Goal: Browse casually

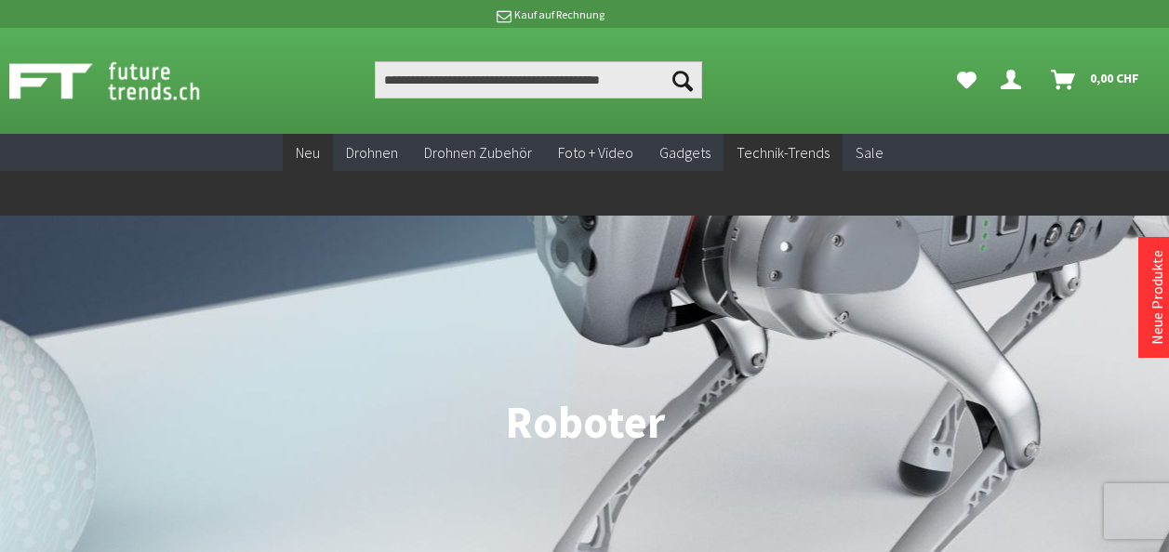
click at [320, 152] on span "Neu" at bounding box center [308, 152] width 24 height 19
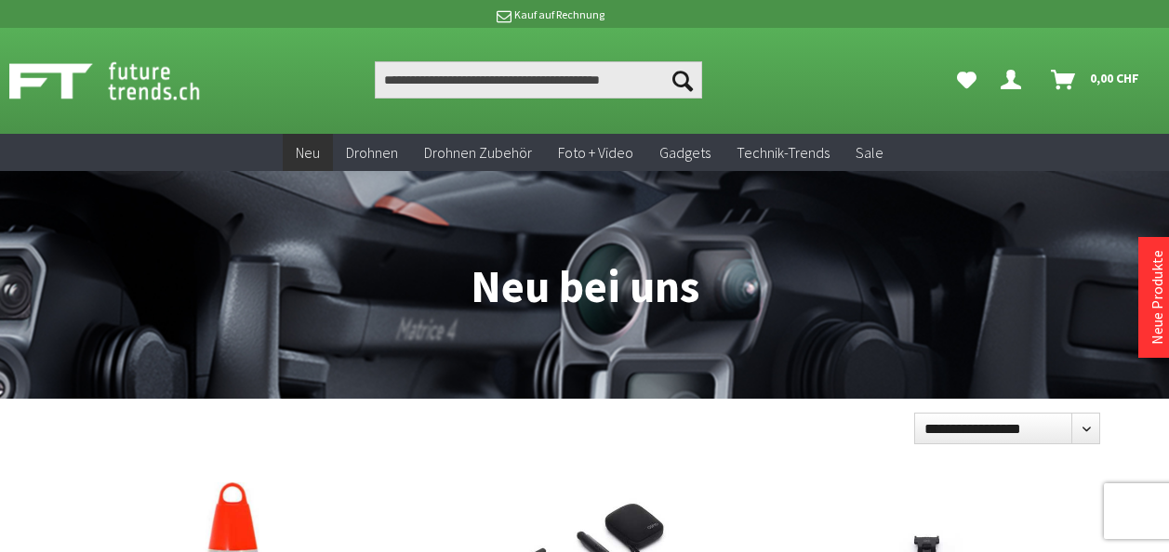
click at [496, 283] on h1 "Neu bei uns" at bounding box center [585, 231] width 1050 height 157
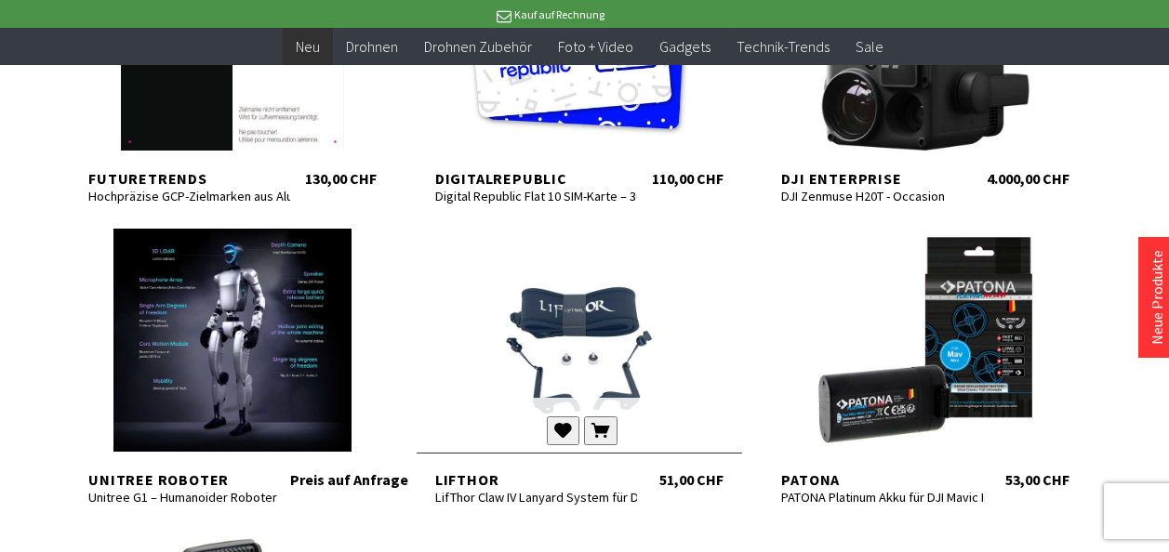
scroll to position [1488, 0]
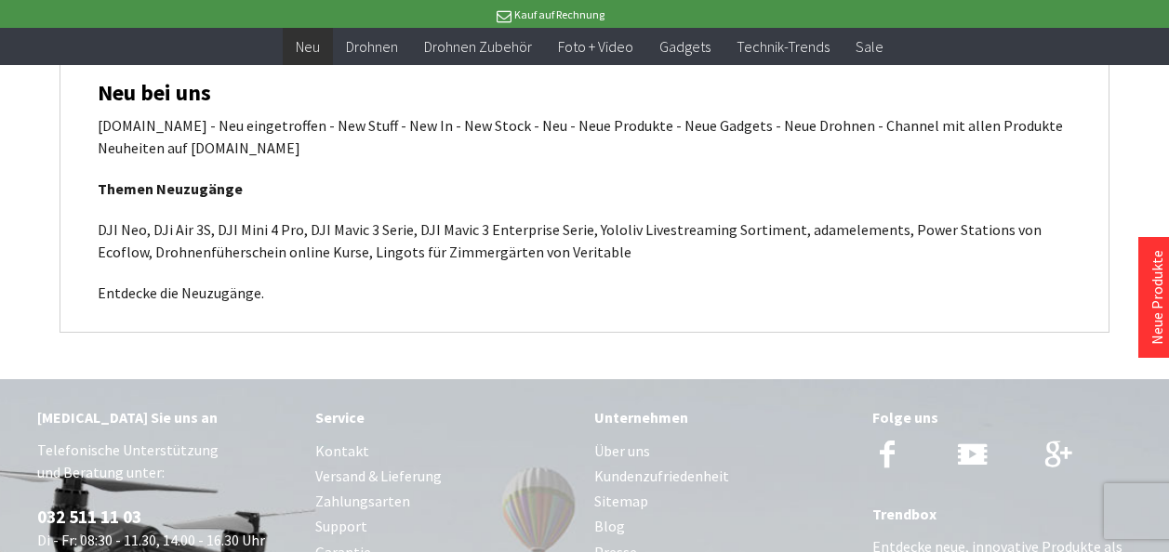
scroll to position [5880, 0]
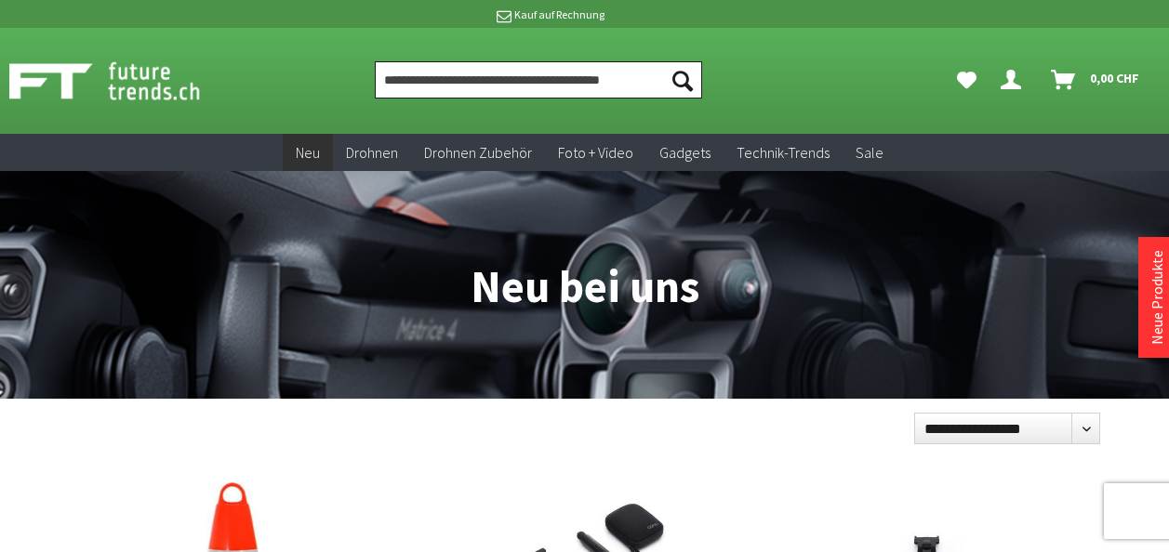
click at [471, 91] on input "Produkt, Marke, Kategorie, EAN, Artikelnummer…" at bounding box center [538, 79] width 327 height 37
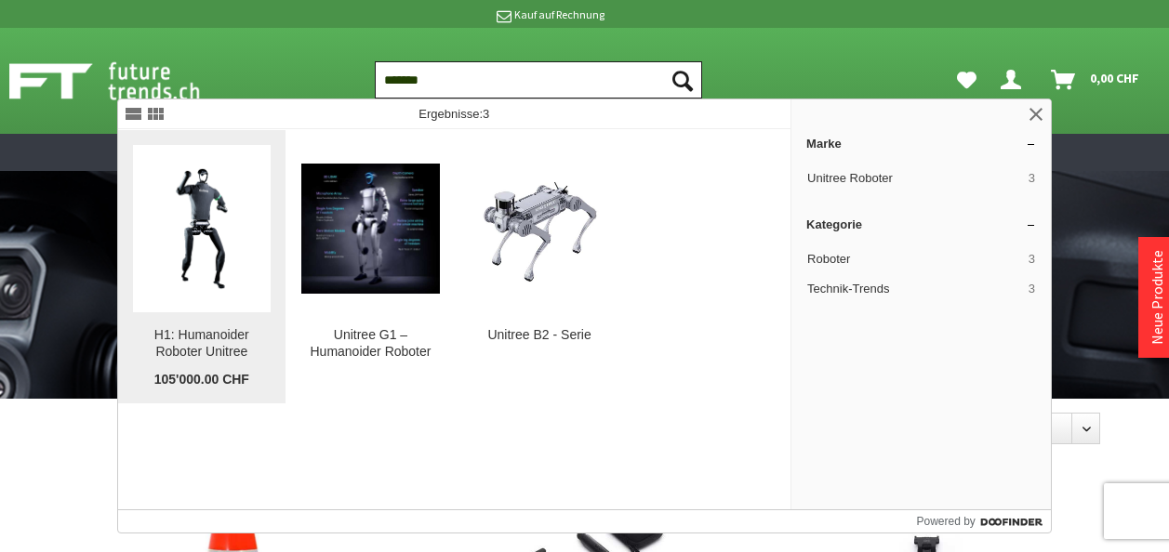
type input "*******"
click at [201, 267] on img at bounding box center [202, 229] width 139 height 139
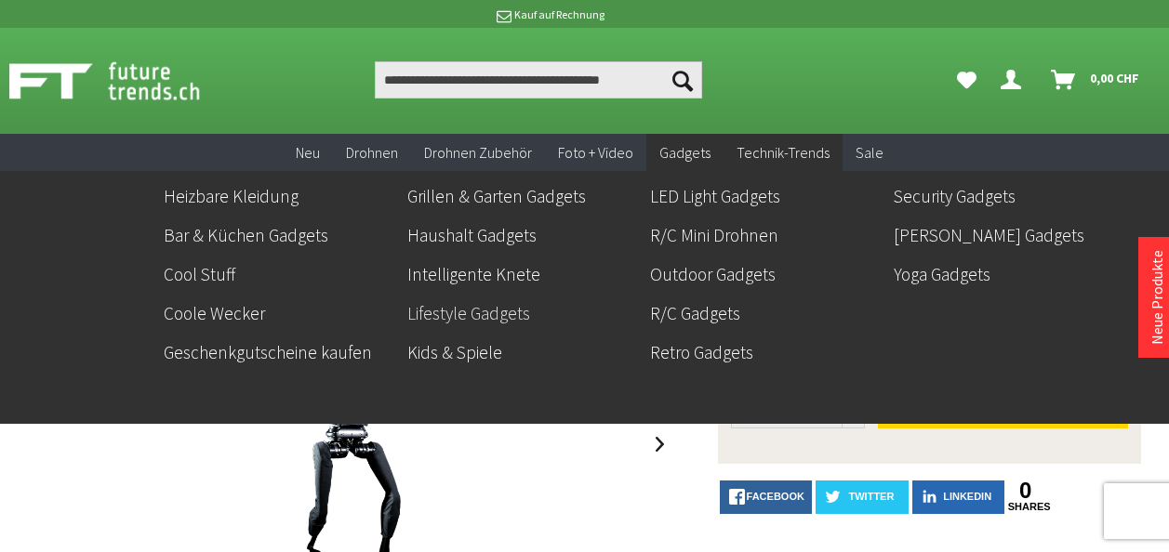
click at [506, 313] on link "Lifestyle Gadgets" at bounding box center [521, 314] width 229 height 32
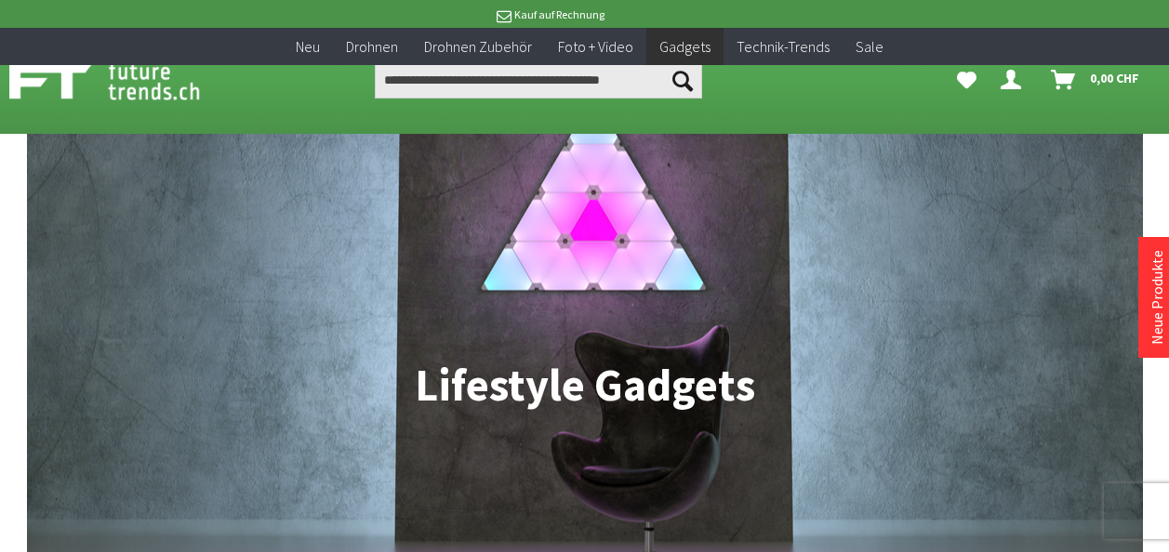
scroll to position [372, 0]
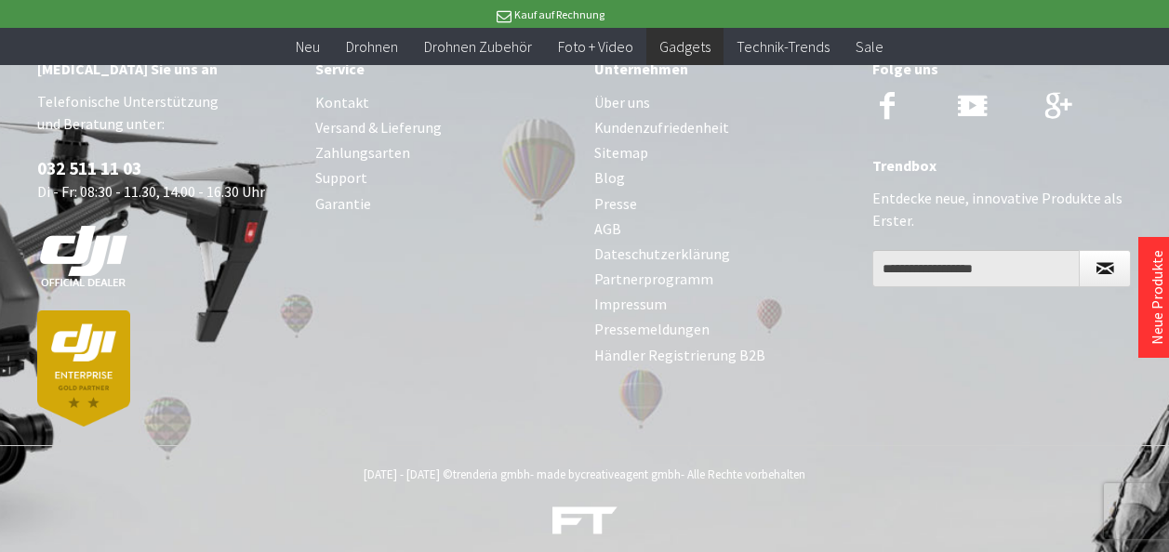
scroll to position [3505, 0]
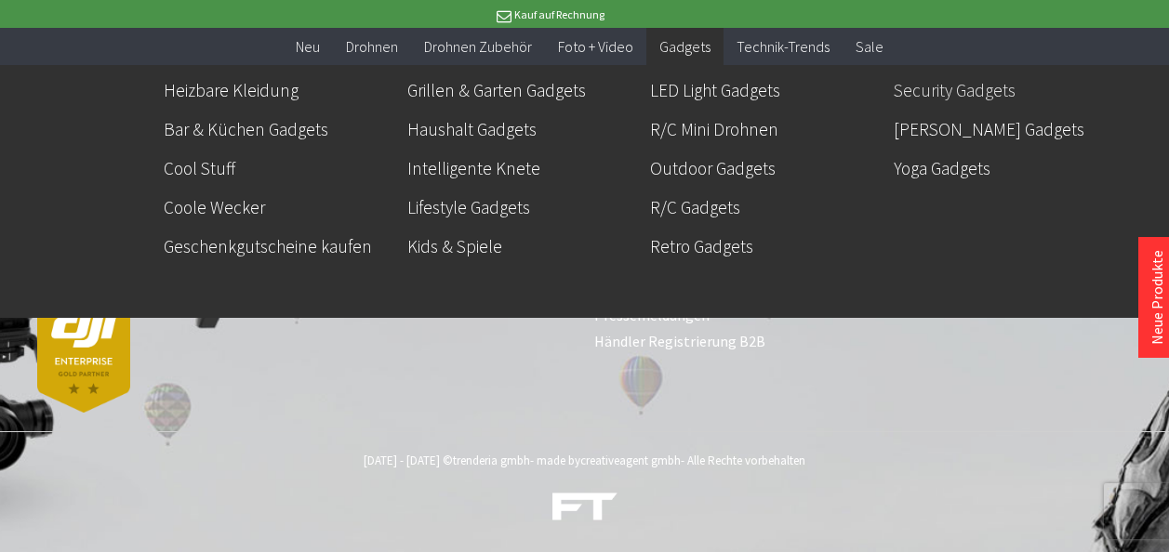
click at [954, 89] on link "Security Gadgets" at bounding box center [1008, 90] width 229 height 32
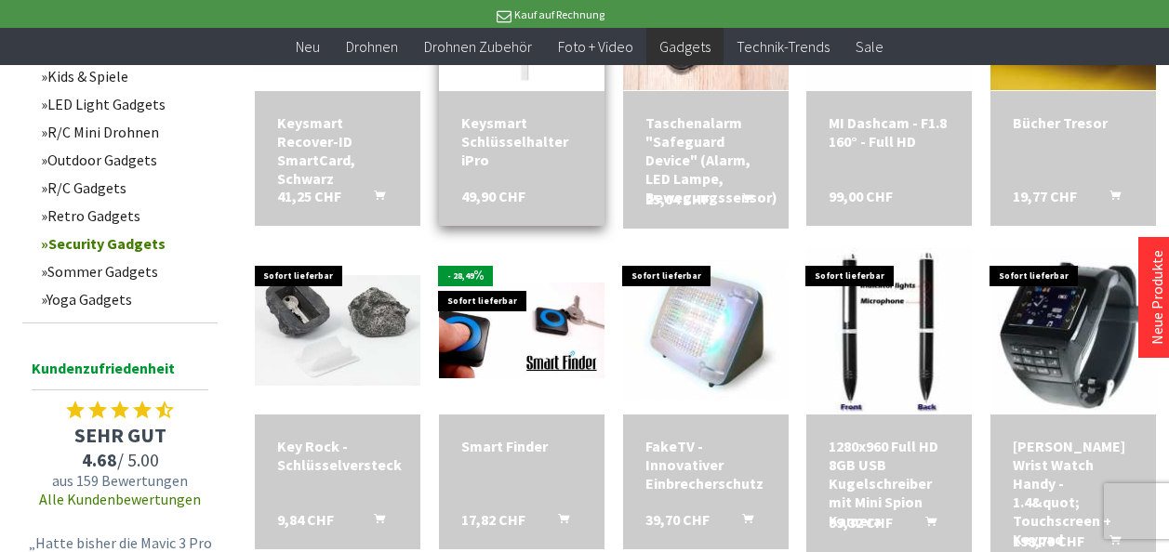
scroll to position [651, 0]
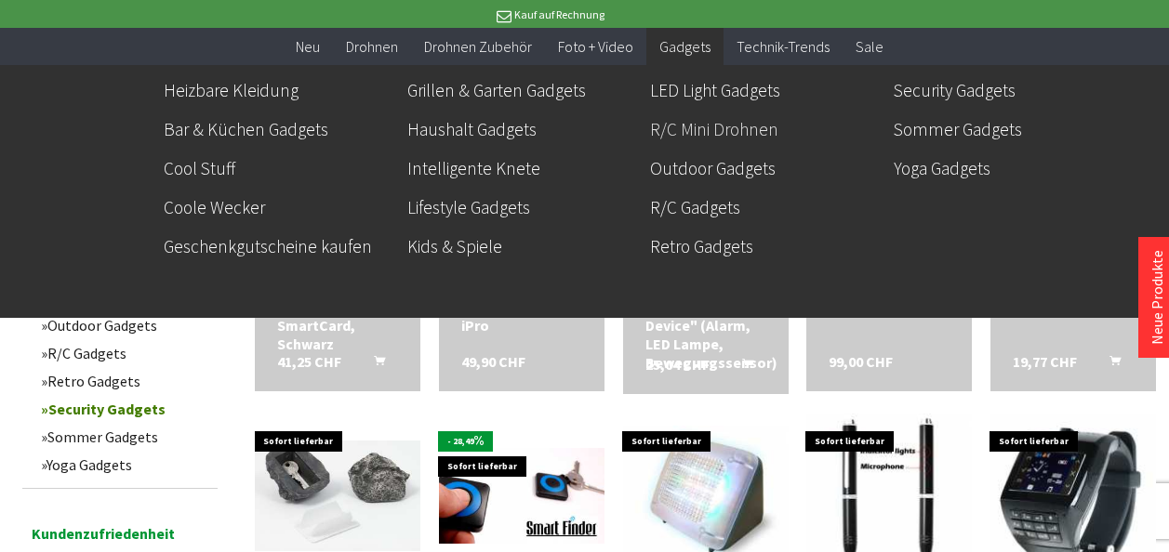
click at [707, 126] on link "R/C Mini Drohnen" at bounding box center [764, 129] width 229 height 32
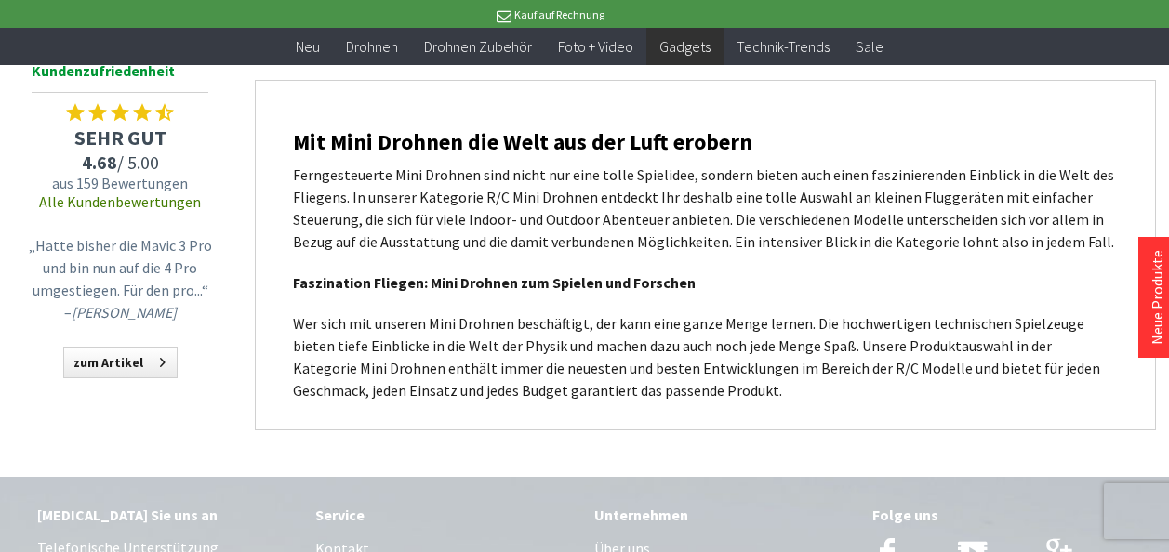
scroll to position [615, 0]
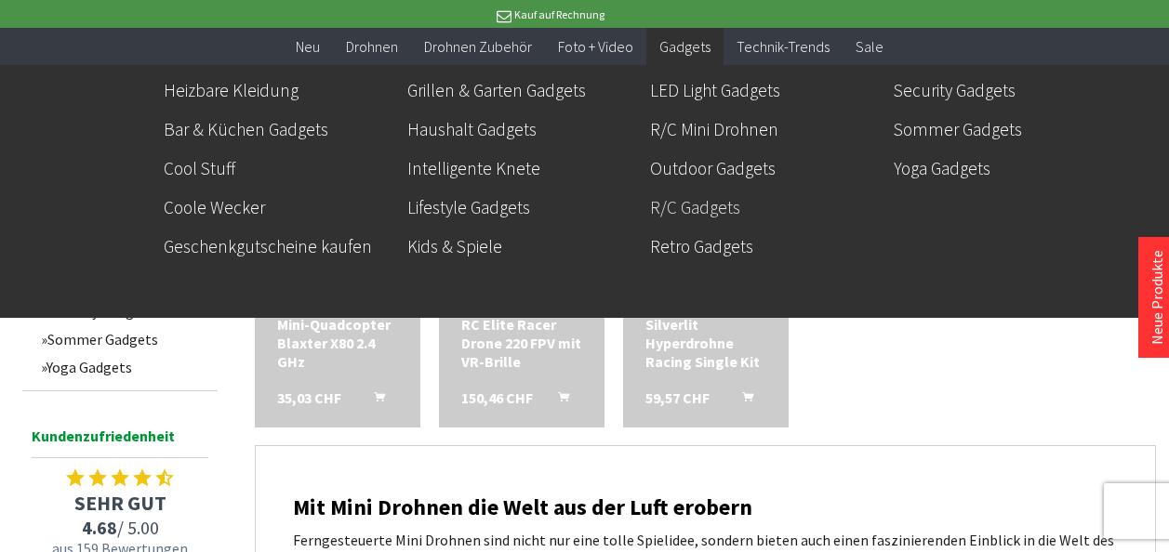
click at [719, 210] on link "R/C Gadgets" at bounding box center [764, 208] width 229 height 32
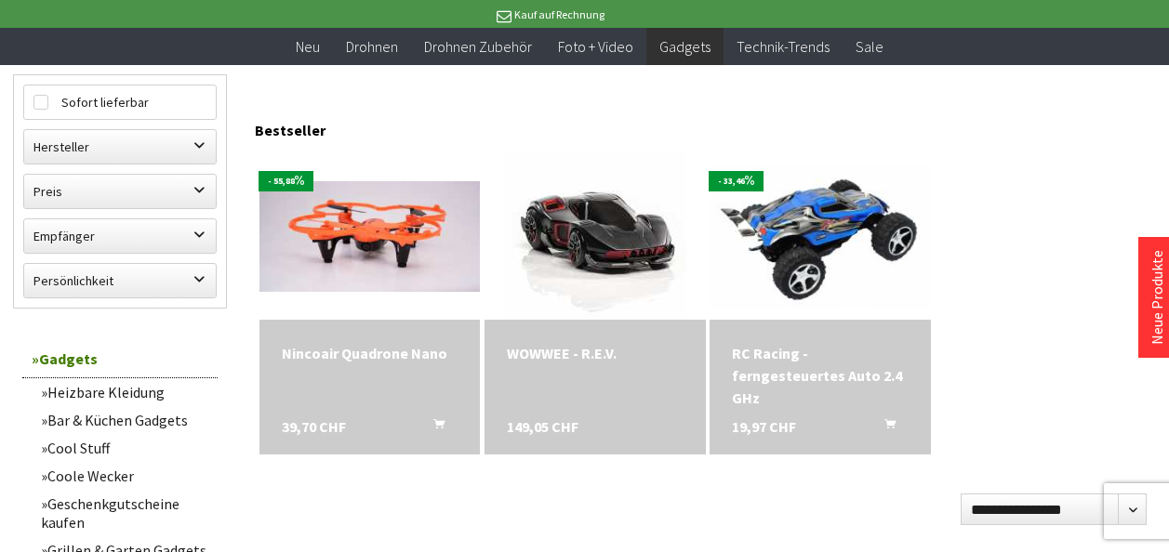
scroll to position [651, 0]
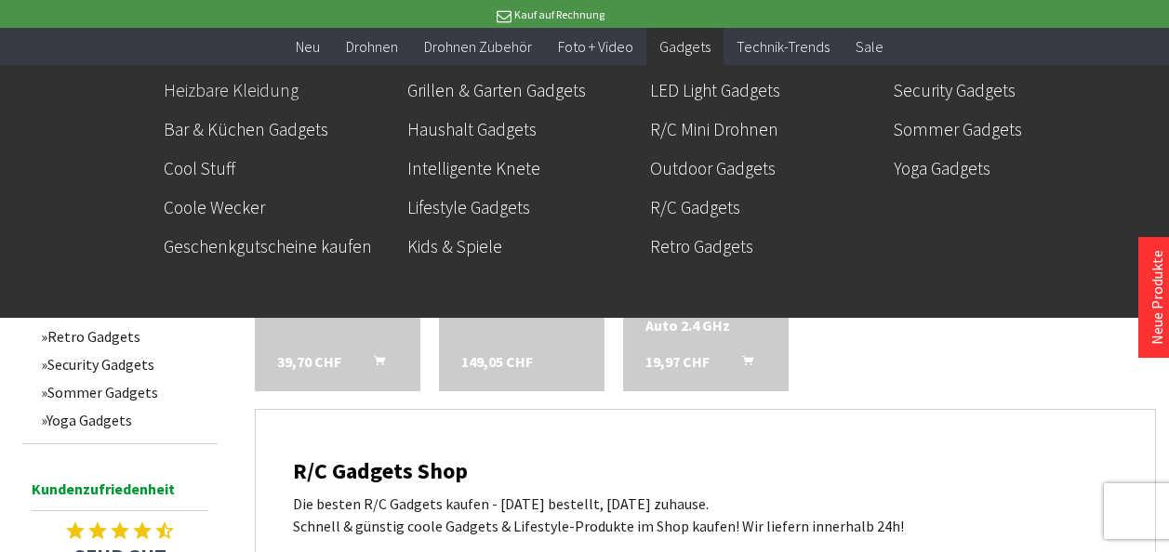
click at [212, 99] on link "Heizbare Kleidung" at bounding box center [278, 90] width 229 height 32
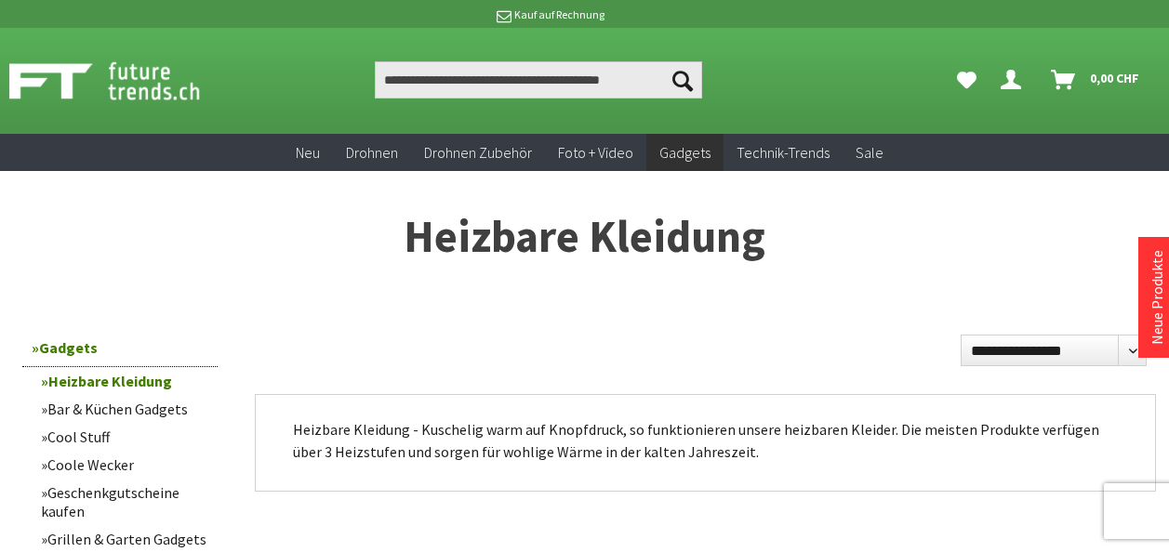
click at [106, 85] on img at bounding box center [125, 81] width 232 height 46
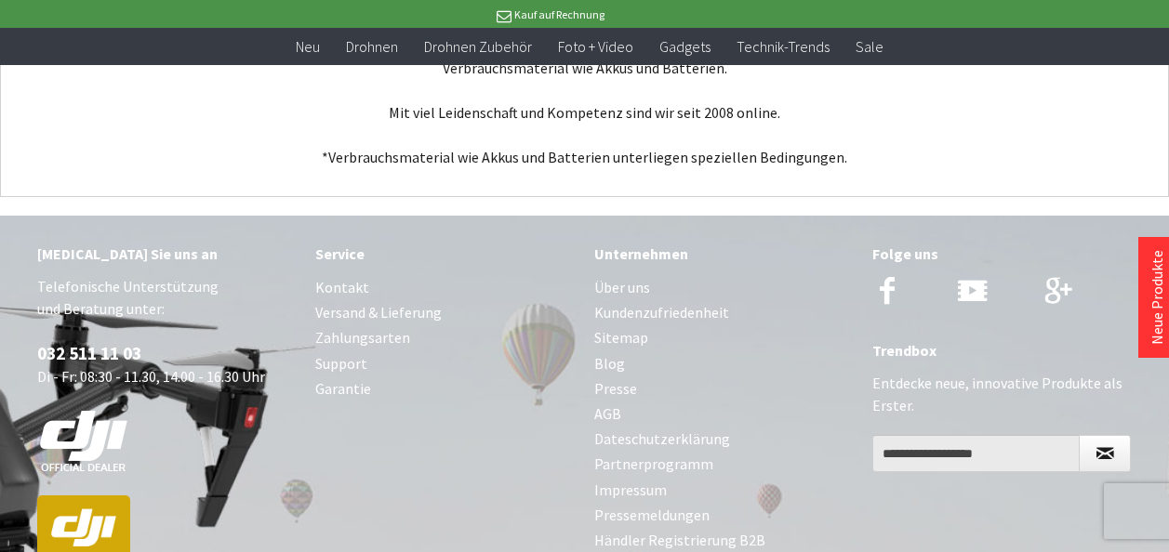
scroll to position [7542, 0]
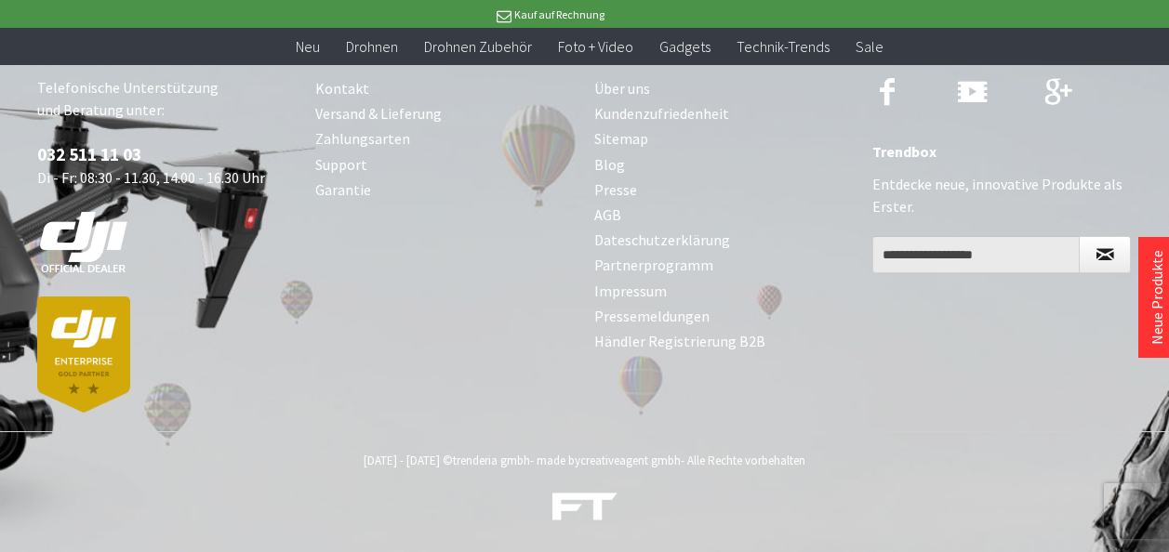
click at [670, 304] on link "Pressemeldungen" at bounding box center [723, 316] width 259 height 25
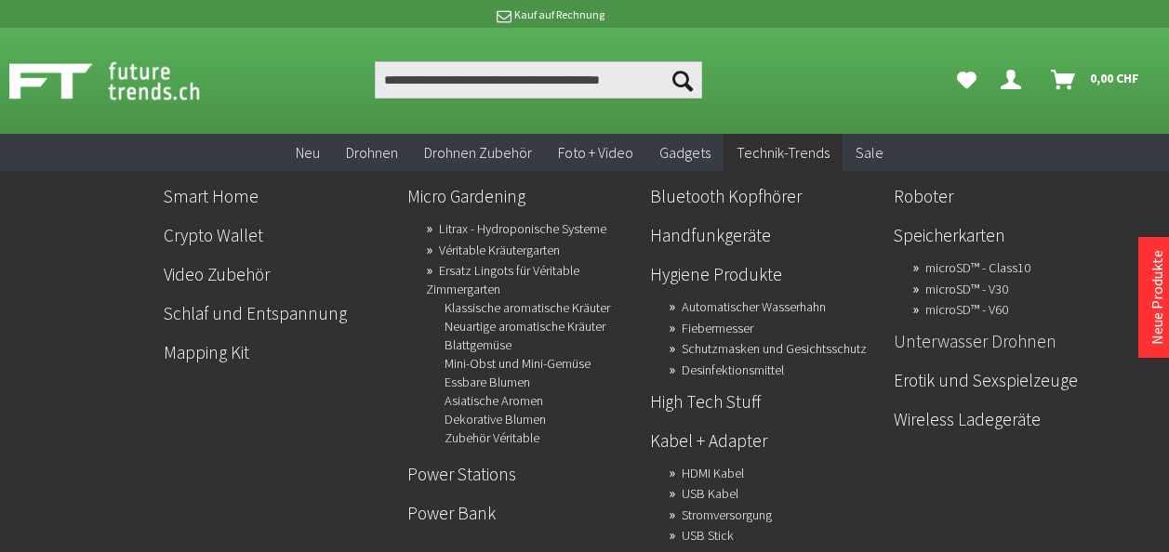
click at [958, 352] on link "Unterwasser Drohnen" at bounding box center [1008, 341] width 229 height 32
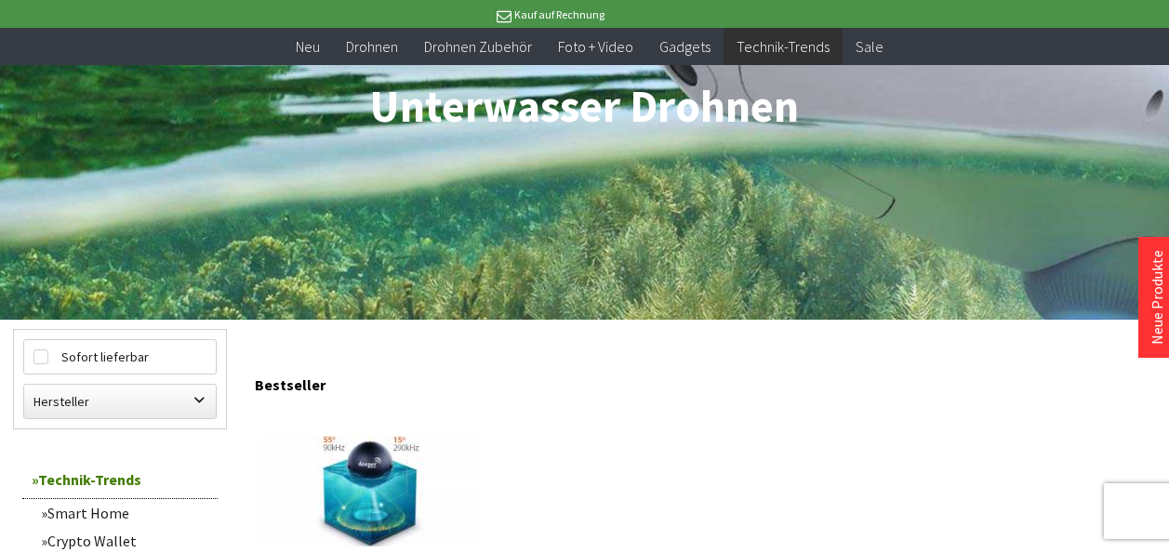
scroll to position [558, 0]
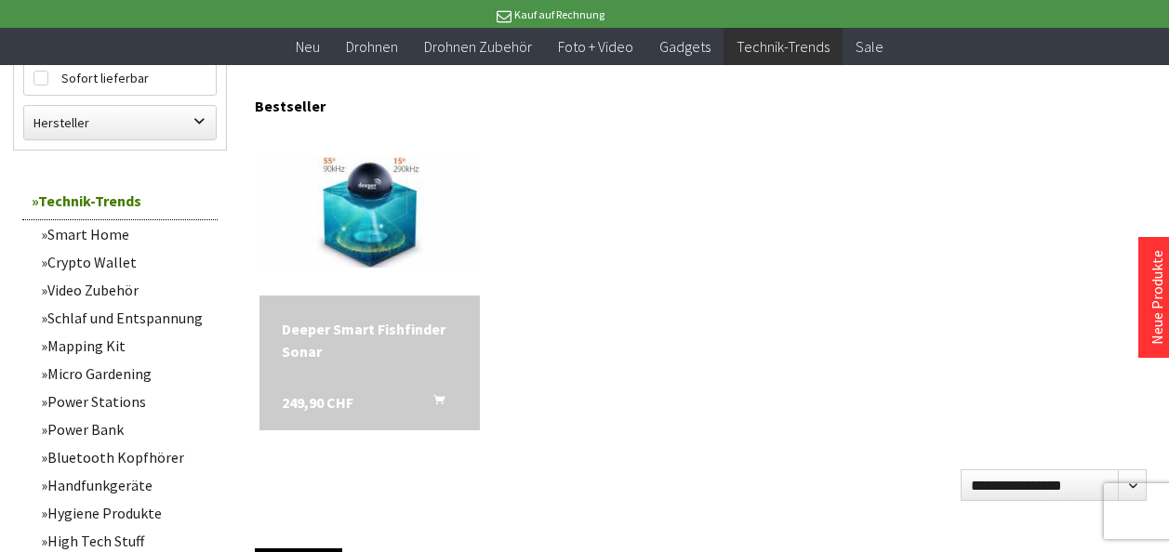
click at [420, 318] on div "Deeper Smart Fishfinder Sonar" at bounding box center [370, 340] width 176 height 45
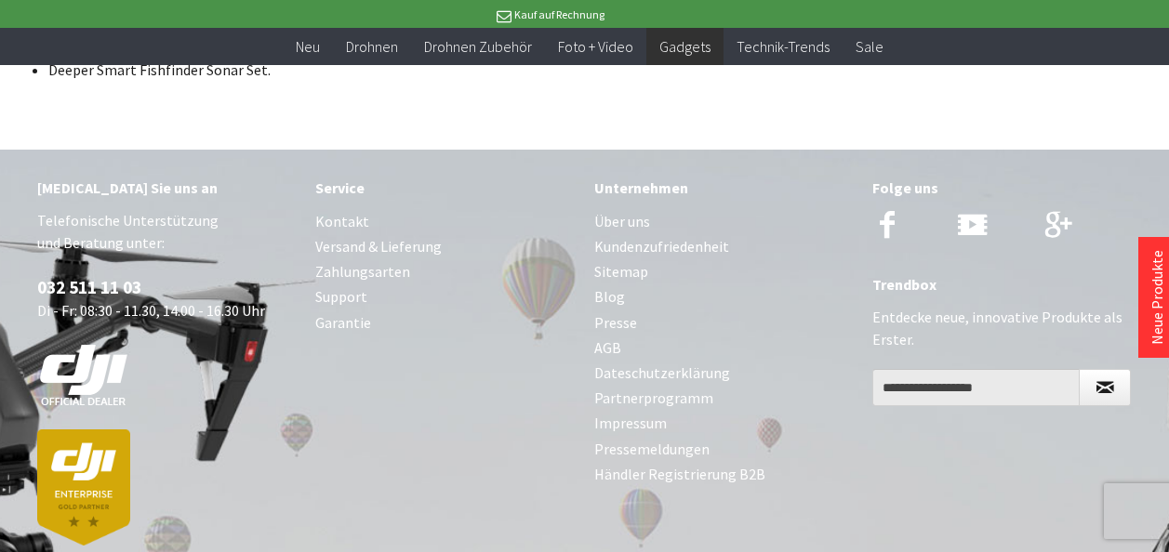
scroll to position [2764, 0]
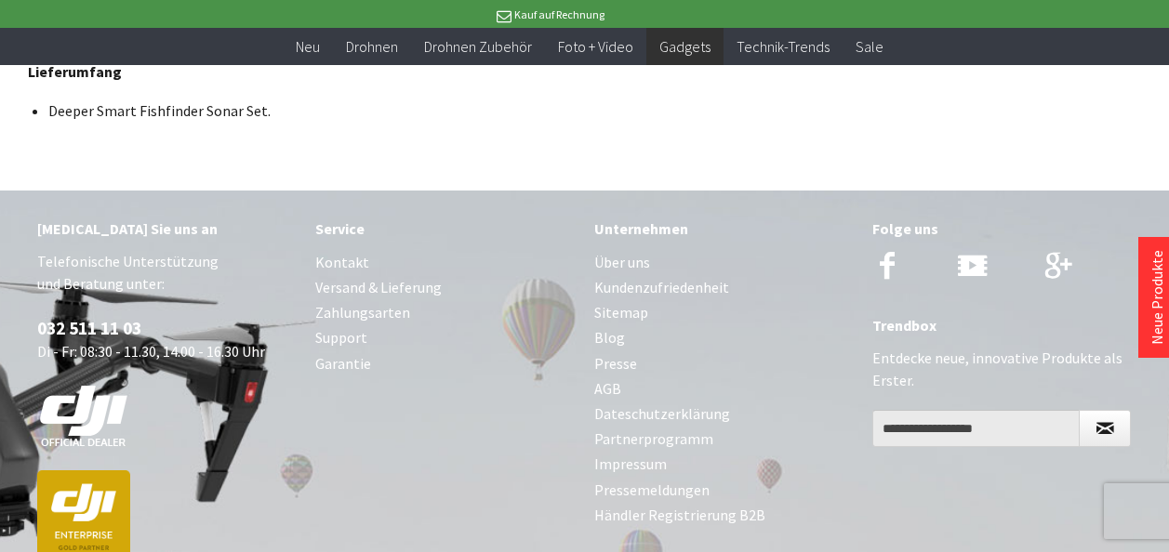
click at [650, 258] on link "Über uns" at bounding box center [723, 262] width 259 height 25
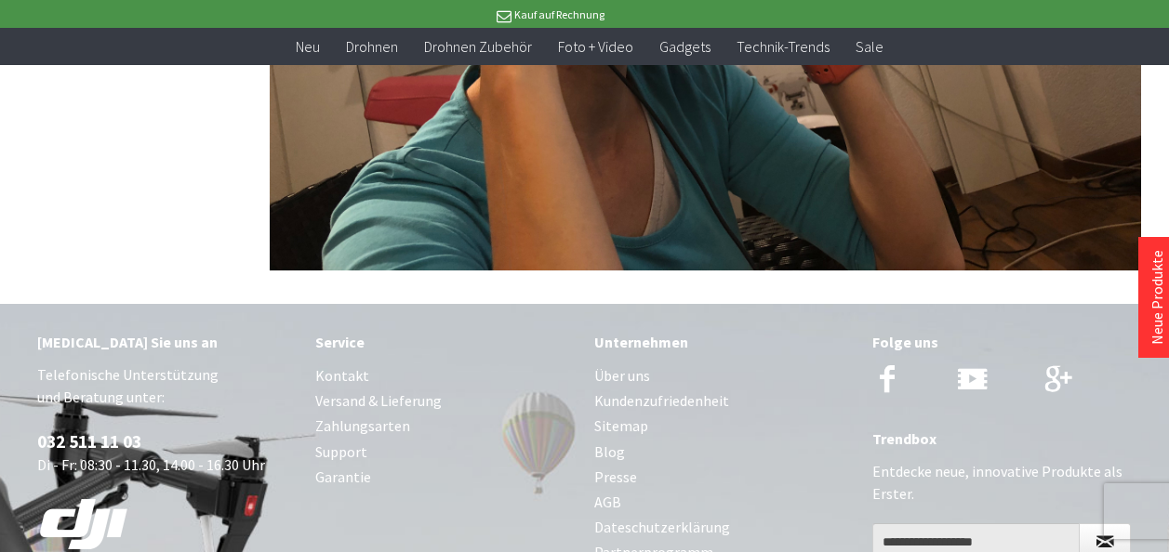
scroll to position [3626, 0]
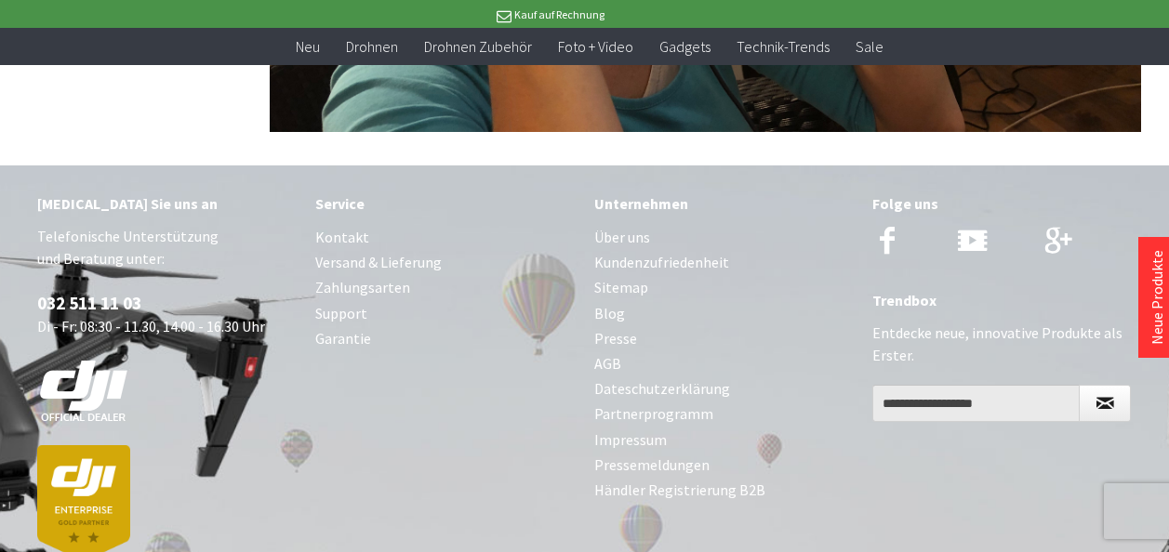
click at [638, 225] on link "Über uns" at bounding box center [723, 237] width 259 height 25
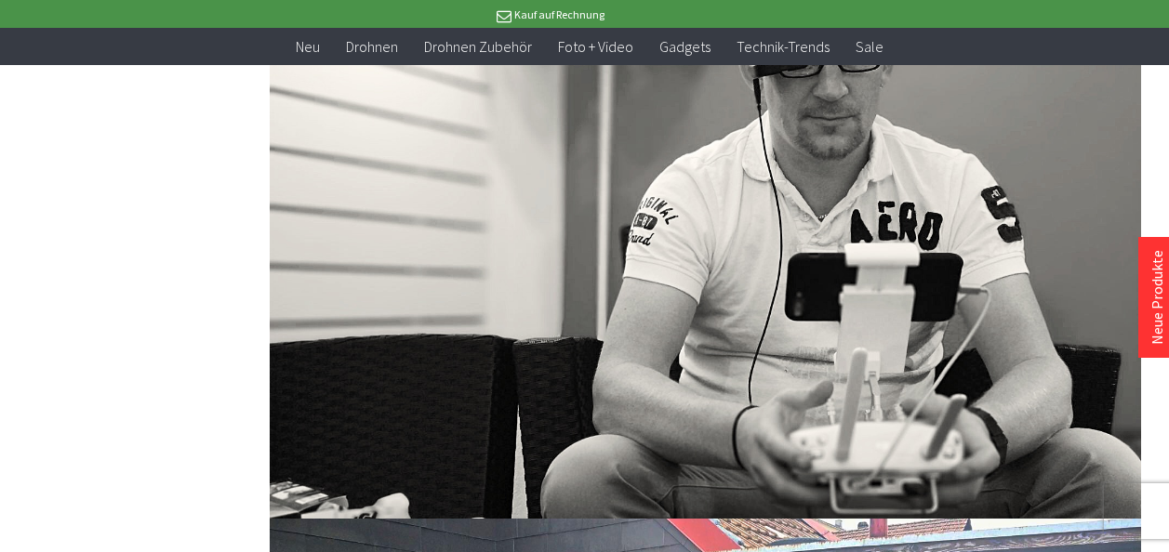
scroll to position [3748, 0]
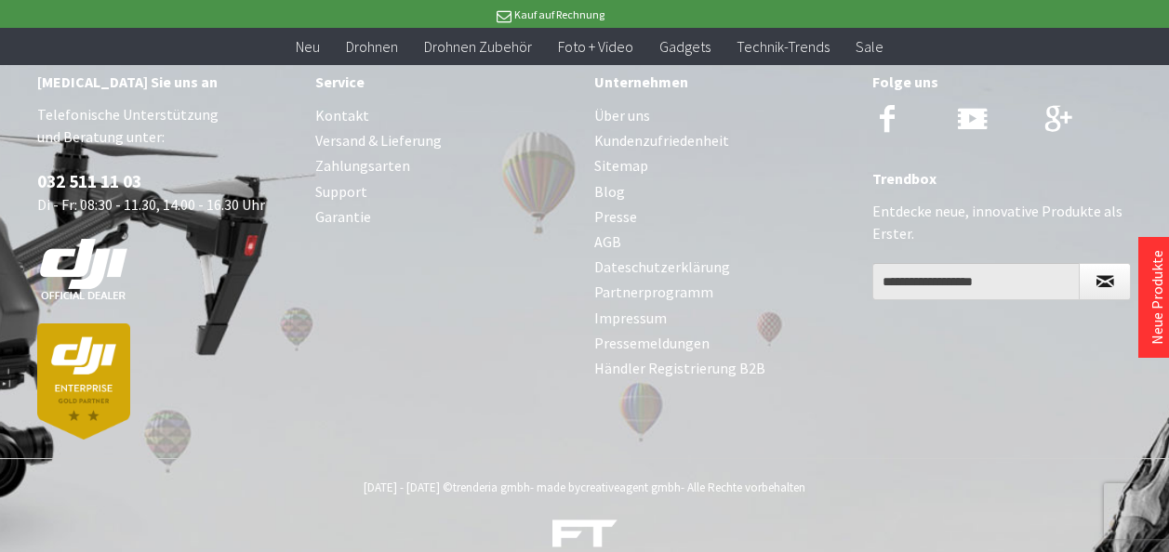
click at [638, 306] on link "Impressum" at bounding box center [723, 318] width 259 height 25
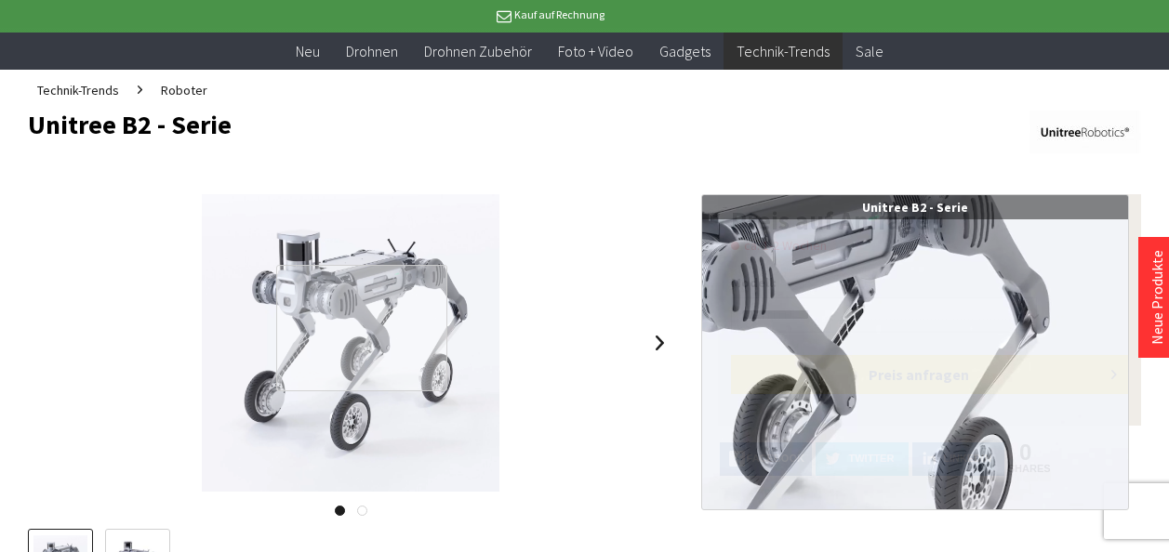
scroll to position [93, 0]
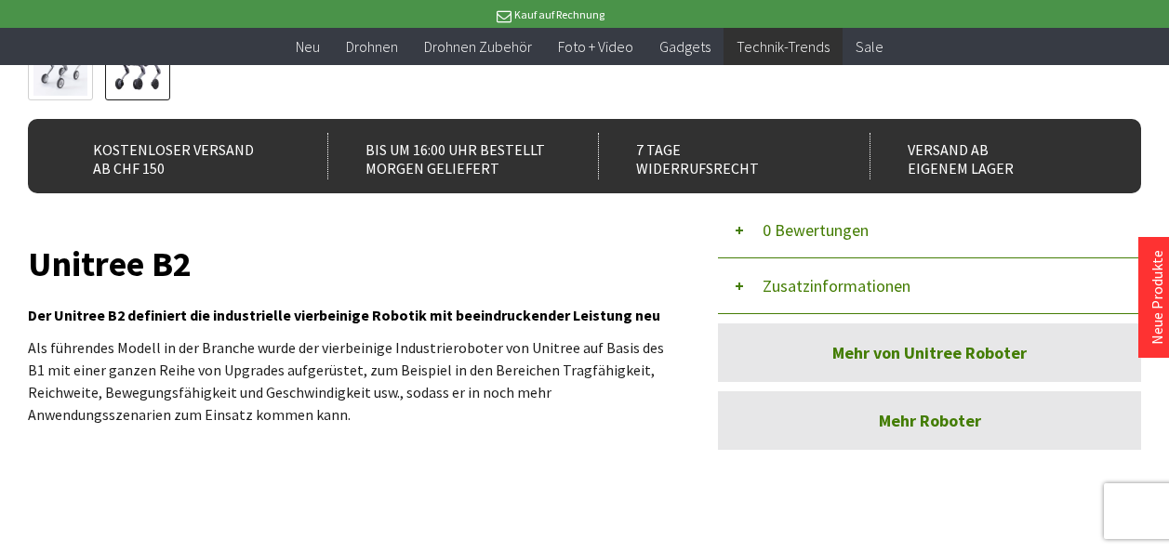
scroll to position [0, 0]
